Goal: Task Accomplishment & Management: Manage account settings

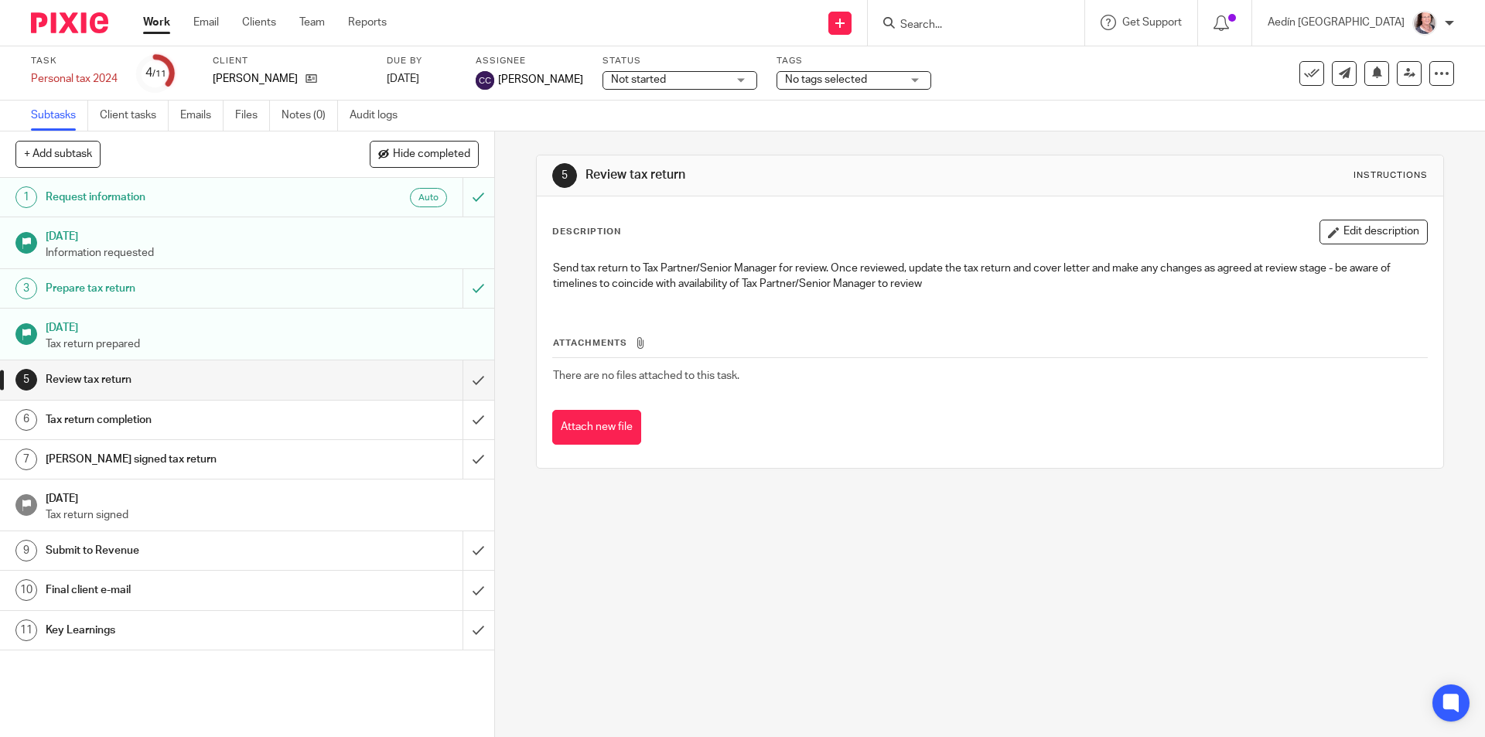
click at [155, 22] on link "Work" at bounding box center [156, 22] width 27 height 15
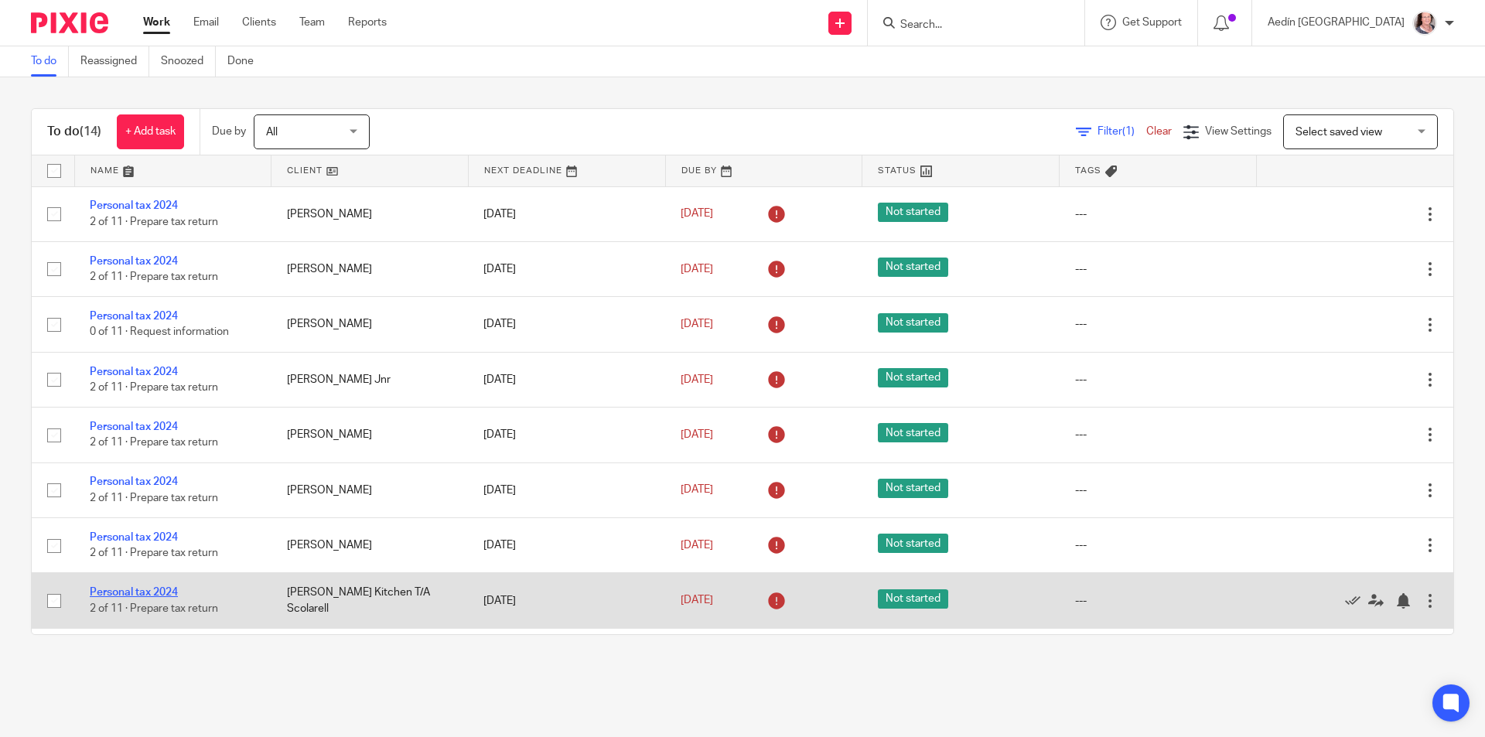
click at [150, 597] on link "Personal tax 2024" at bounding box center [134, 592] width 88 height 11
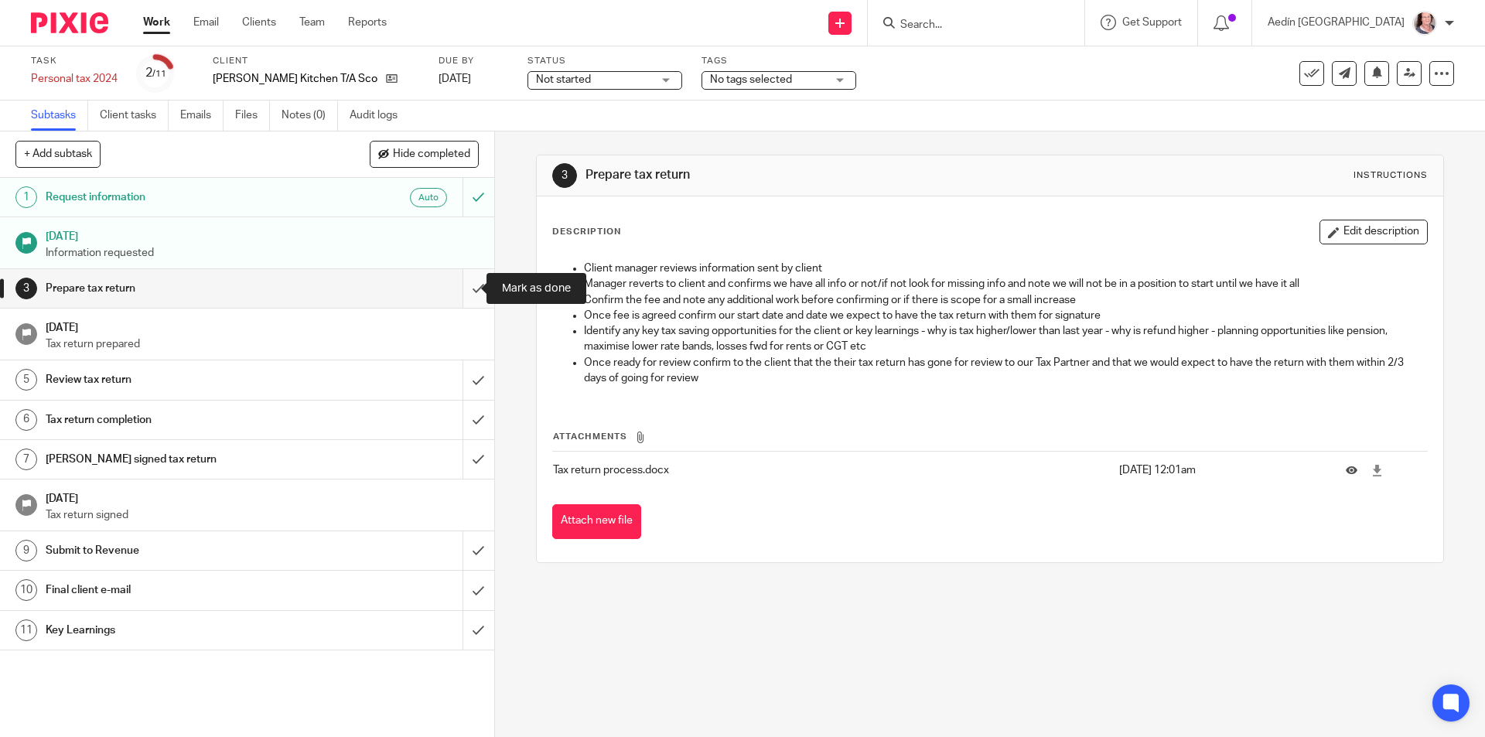
click at [458, 287] on input "submit" at bounding box center [247, 288] width 494 height 39
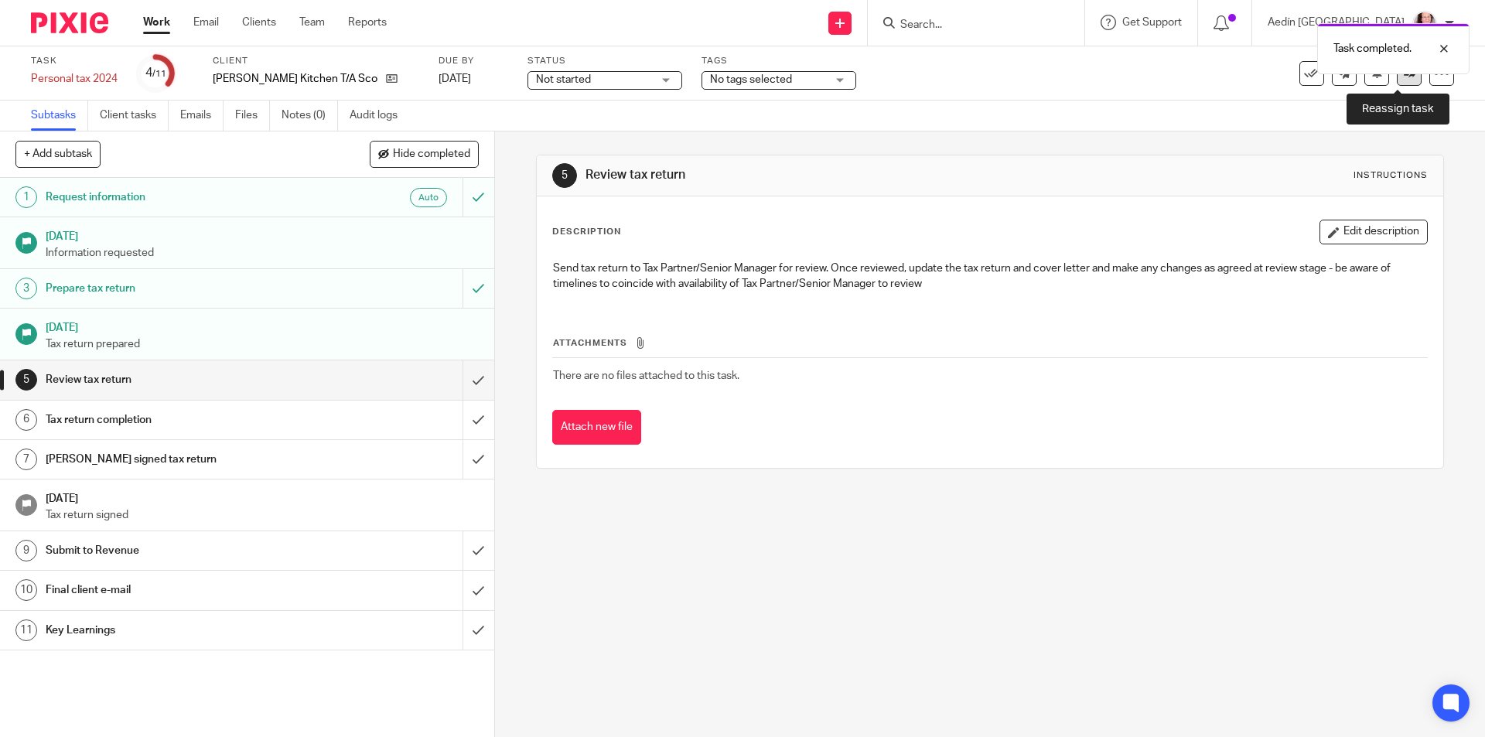
click at [1404, 78] on icon at bounding box center [1410, 73] width 12 height 12
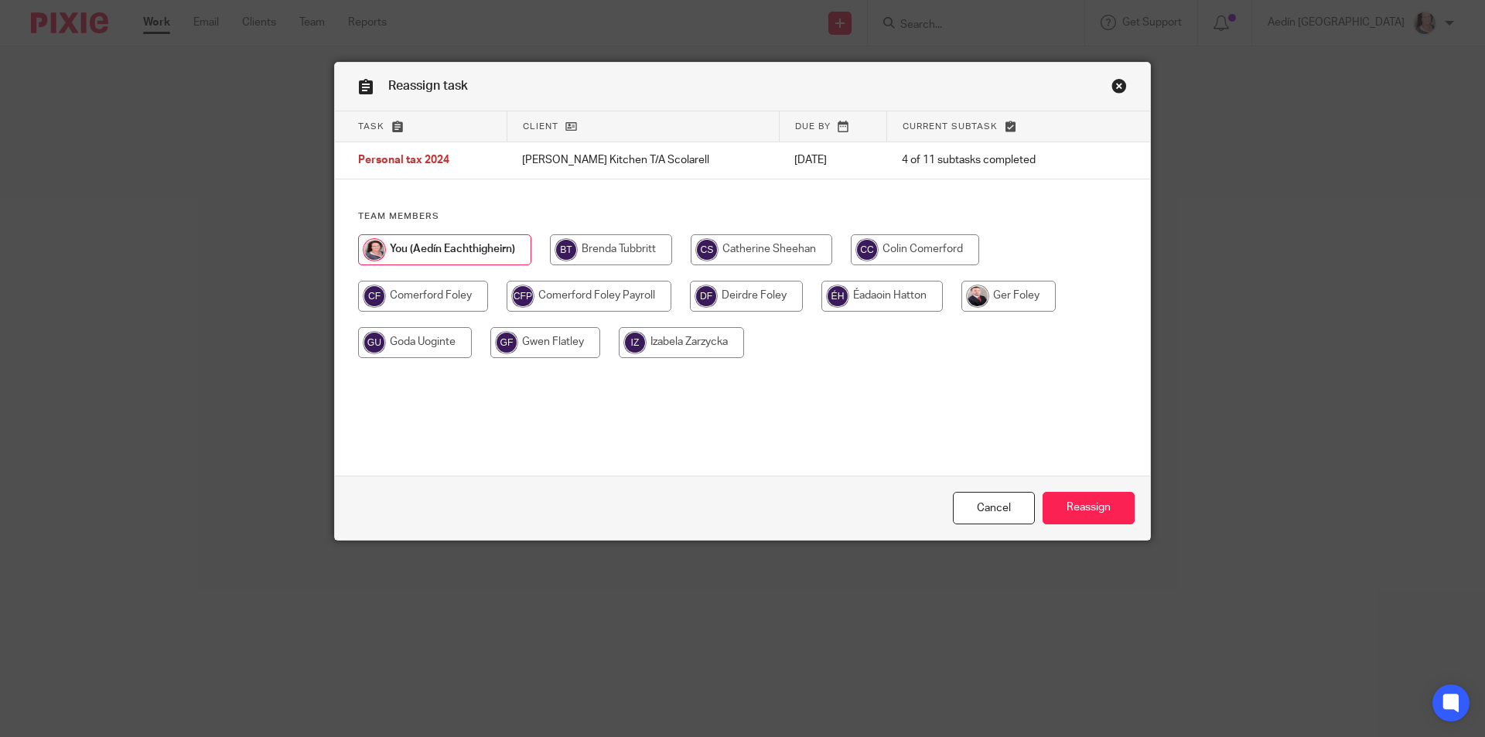
click at [912, 250] on input "radio" at bounding box center [915, 249] width 128 height 31
radio input "true"
click at [1086, 502] on input "Reassign" at bounding box center [1088, 508] width 92 height 33
